Goal: Task Accomplishment & Management: Complete application form

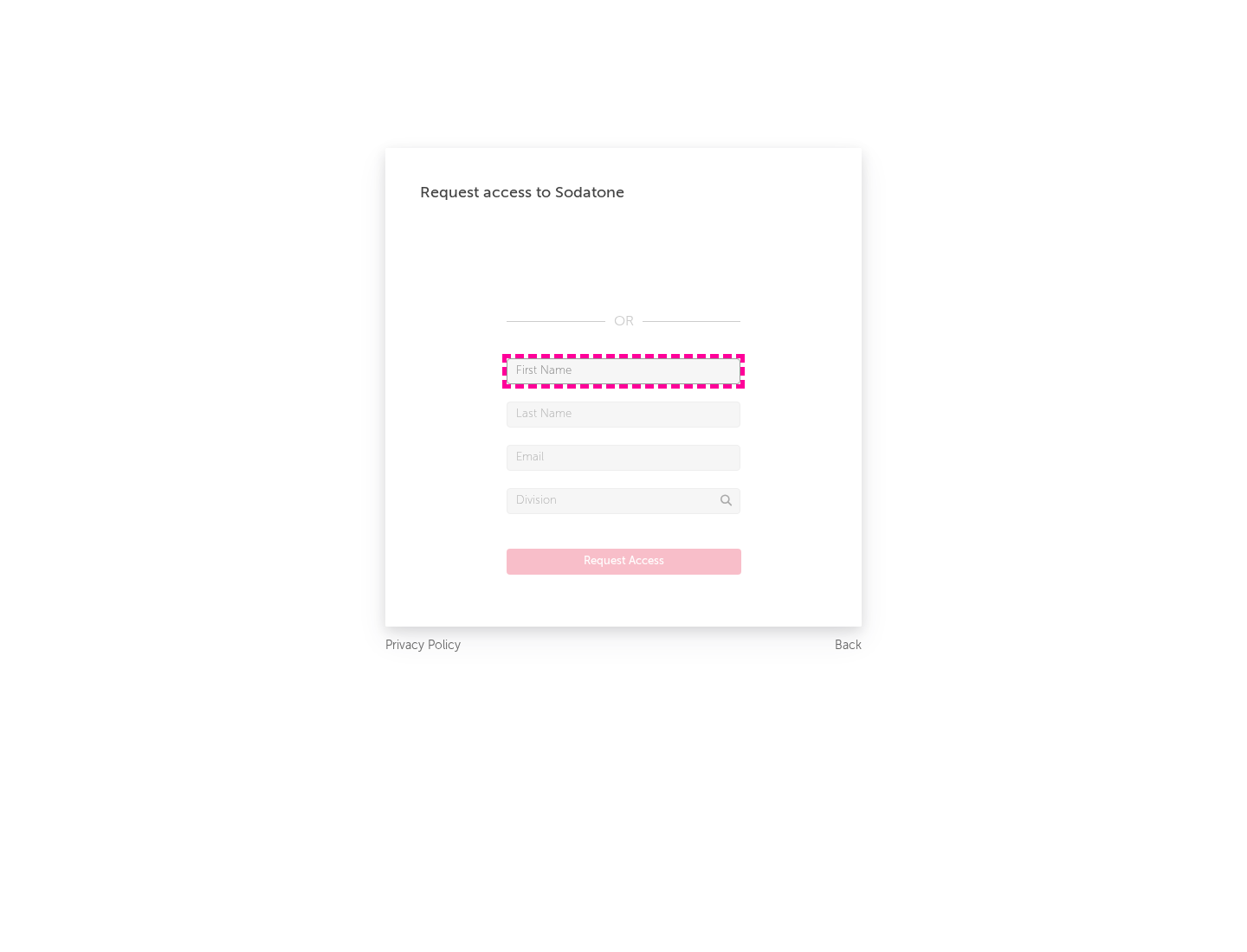
click at [624, 370] on input "text" at bounding box center [623, 371] width 234 height 26
type input "[PERSON_NAME]"
click at [624, 414] on input "text" at bounding box center [623, 415] width 234 height 26
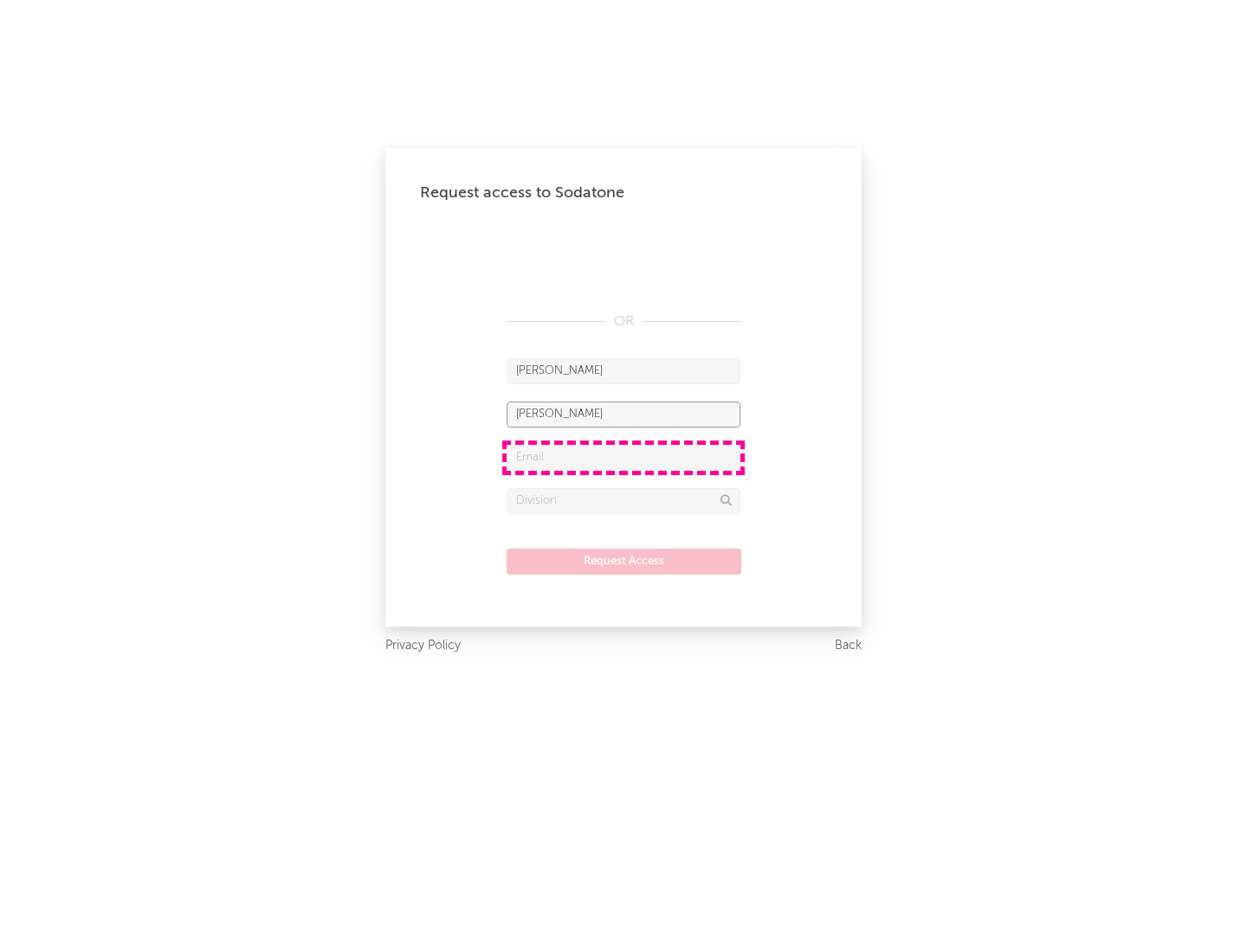
type input "[PERSON_NAME]"
click at [624, 457] on input "text" at bounding box center [623, 458] width 234 height 26
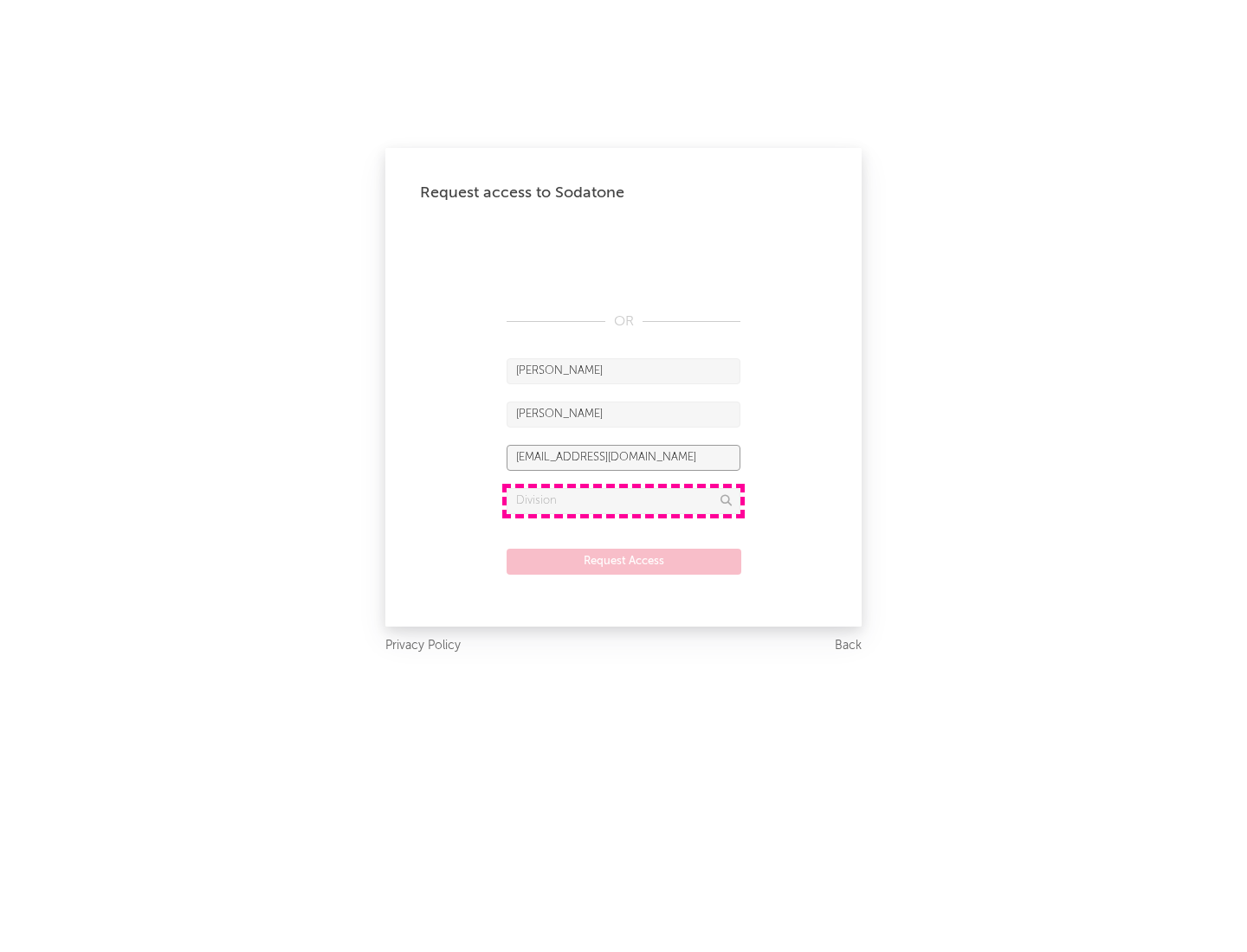
type input "[EMAIL_ADDRESS][DOMAIN_NAME]"
click at [624, 500] on input "text" at bounding box center [623, 501] width 234 height 26
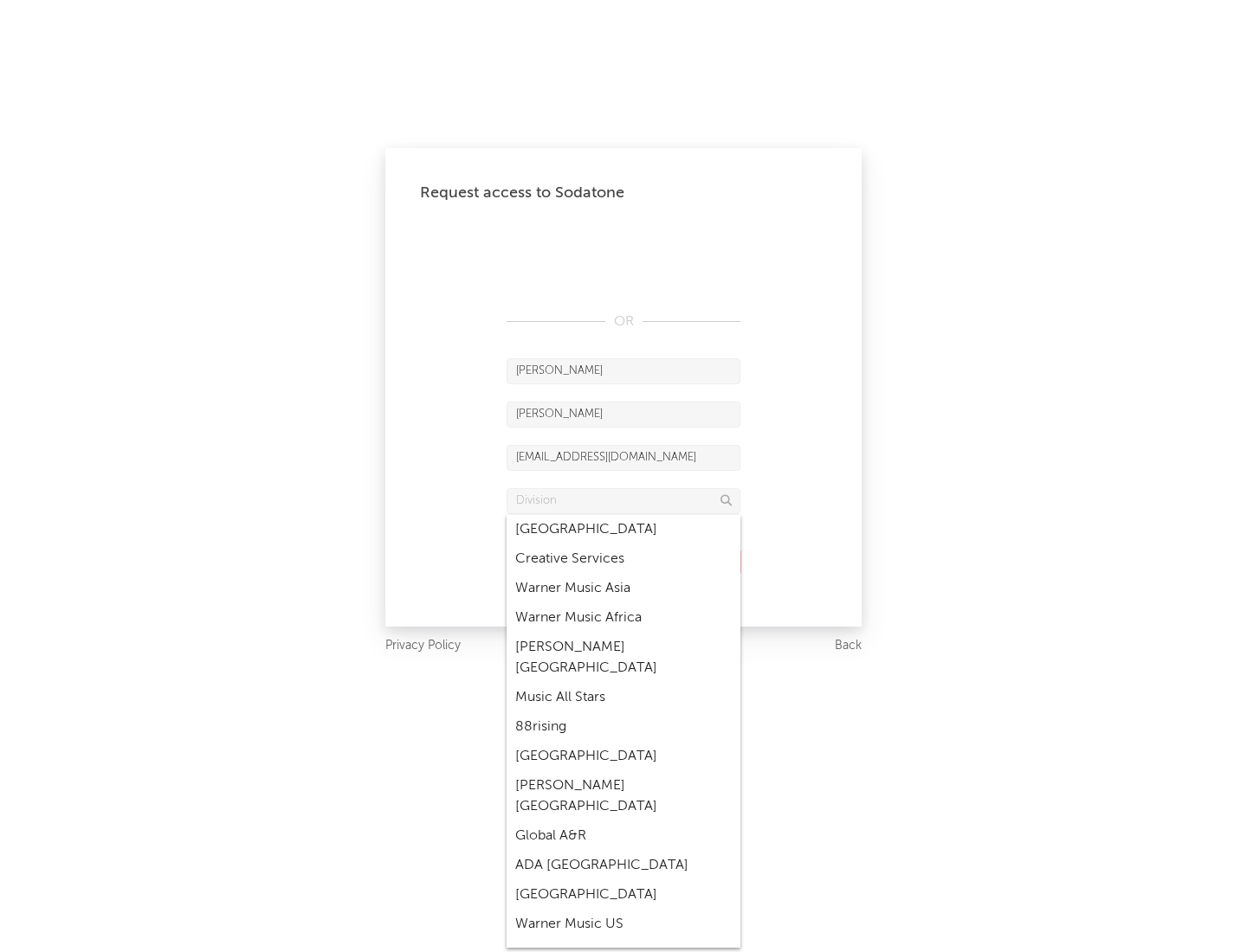
click at [624, 683] on div "Music All Stars" at bounding box center [623, 698] width 234 height 30
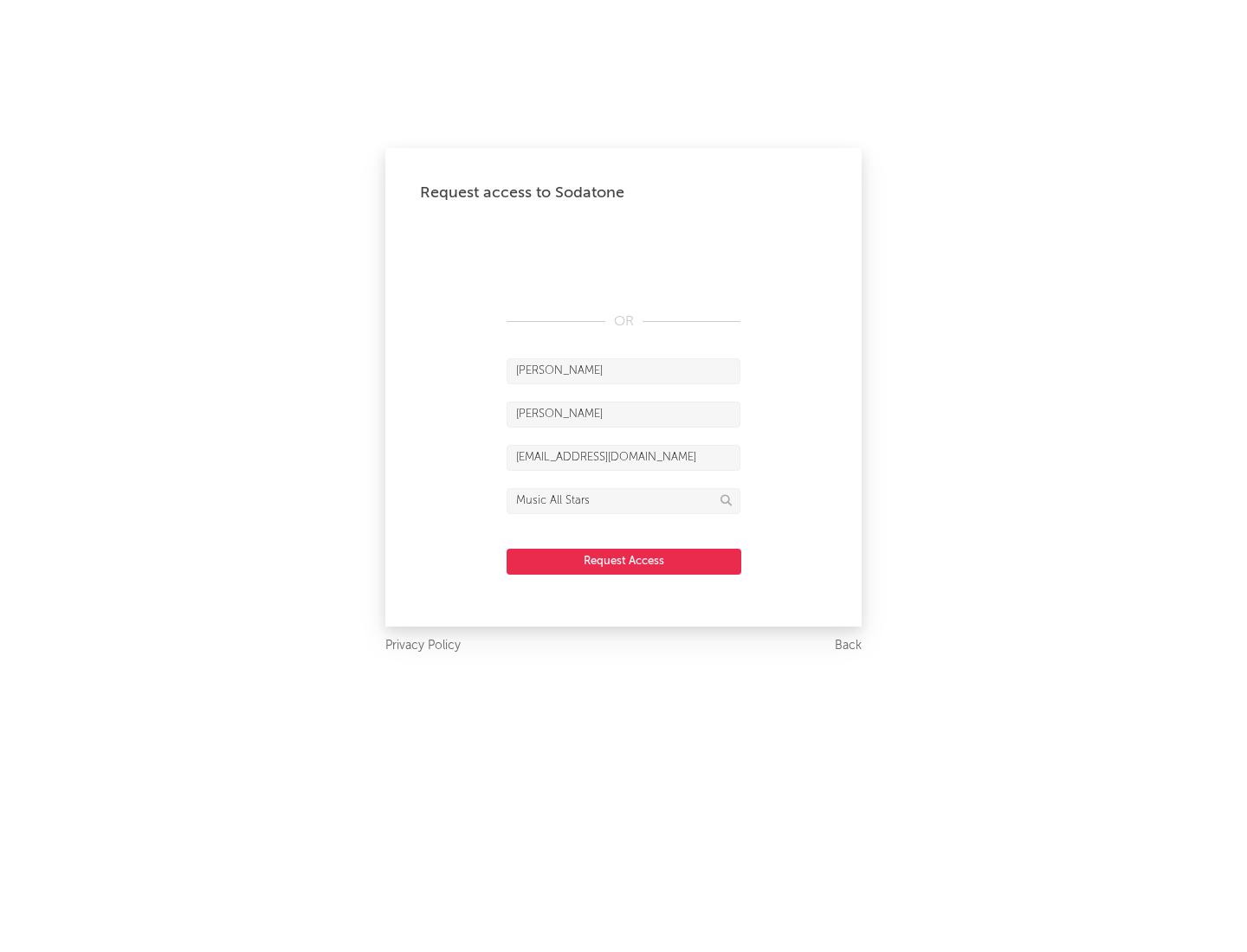
type input "Music All Stars"
click at [624, 561] on button "Request Access" at bounding box center [624, 562] width 235 height 26
